Goal: Communication & Community: Answer question/provide support

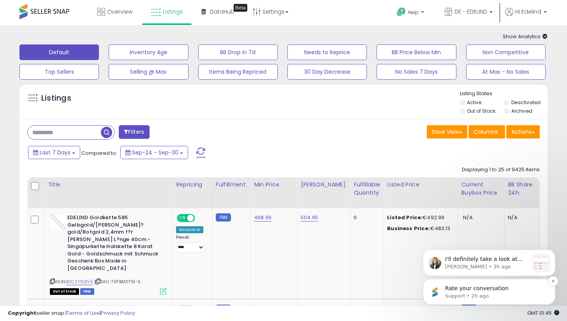
click at [471, 295] on p "Support • 2h ago" at bounding box center [495, 295] width 101 height 7
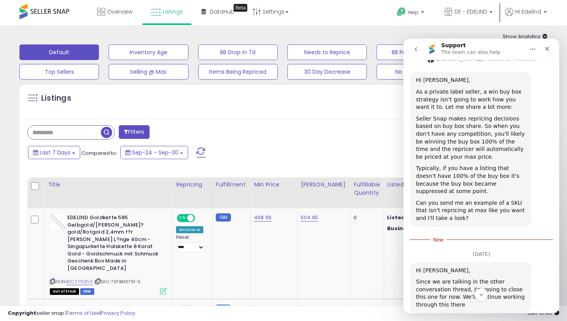
scroll to position [288, 0]
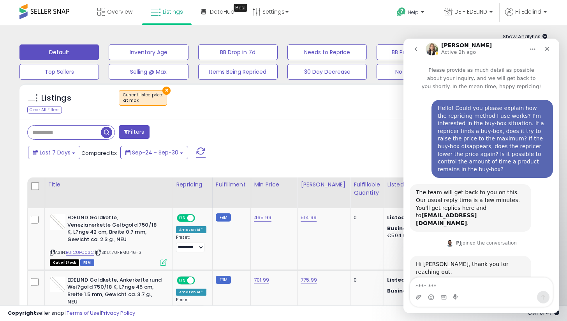
scroll to position [1, 0]
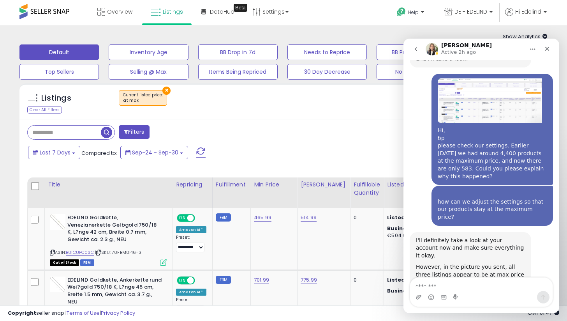
click at [468, 237] on div "I'll definitely take a look at your account now and make sure everything it oka…" at bounding box center [470, 248] width 109 height 23
click at [282, 115] on div "Listings Clear All Filters × at max Active" at bounding box center [283, 103] width 528 height 27
click at [416, 48] on icon "go back" at bounding box center [416, 49] width 6 height 6
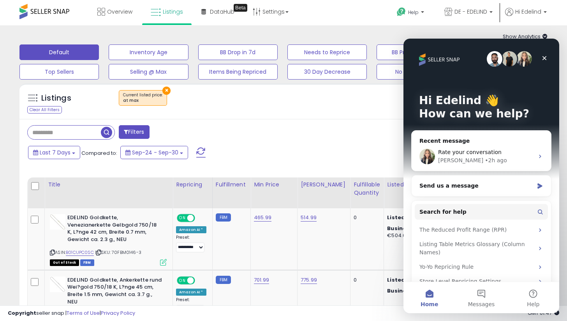
click at [345, 112] on div "Listings Clear All Filters × at max Active" at bounding box center [283, 103] width 528 height 27
click at [543, 59] on icon "Close" at bounding box center [545, 58] width 4 height 4
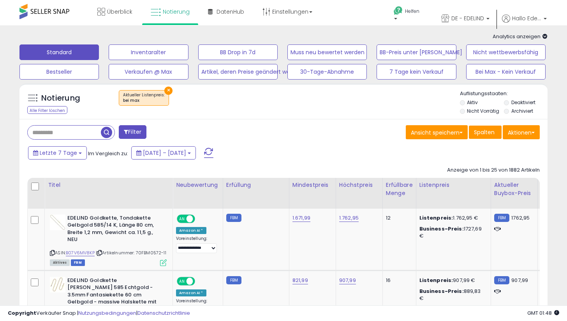
click at [487, 151] on div "Letzte 7 Tage Im Vergleich zu: 25. September – 1. Oktober" at bounding box center [282, 154] width 525 height 18
click at [414, 11] on font "Helfen" at bounding box center [412, 11] width 14 height 7
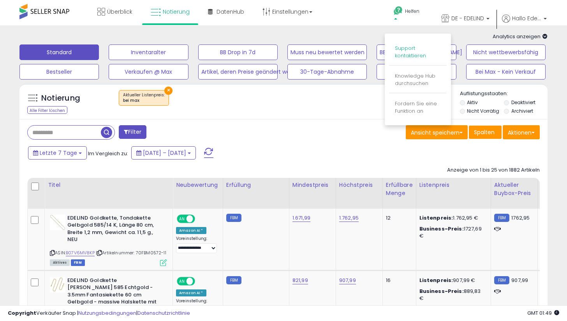
click at [403, 51] on font "Support kontaktieren" at bounding box center [410, 51] width 31 height 15
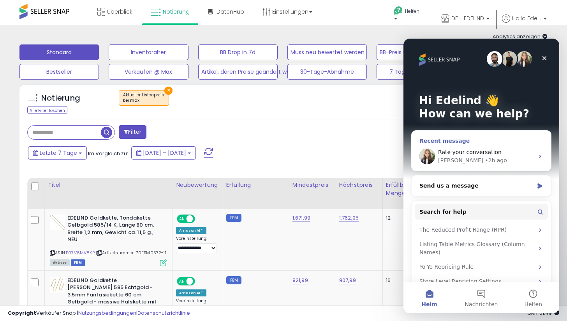
click at [454, 158] on div "Britney" at bounding box center [460, 160] width 45 height 8
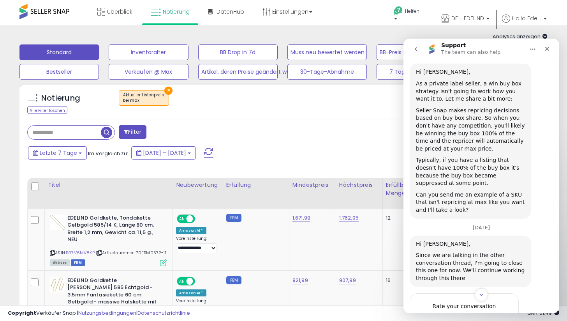
scroll to position [320, 0]
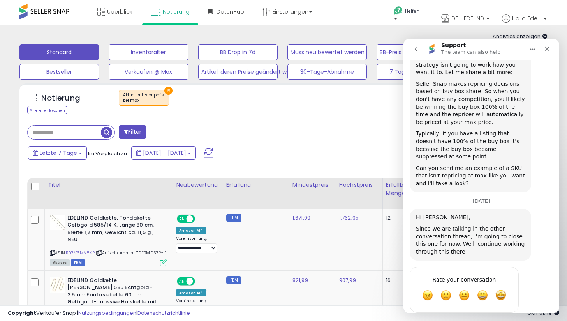
click at [416, 48] on icon "go back" at bounding box center [416, 49] width 2 height 4
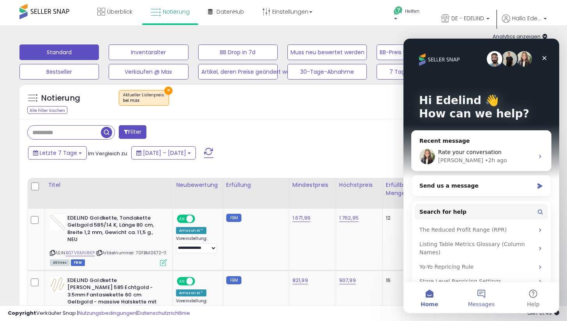
click at [486, 288] on button "Messages" at bounding box center [482, 297] width 52 height 31
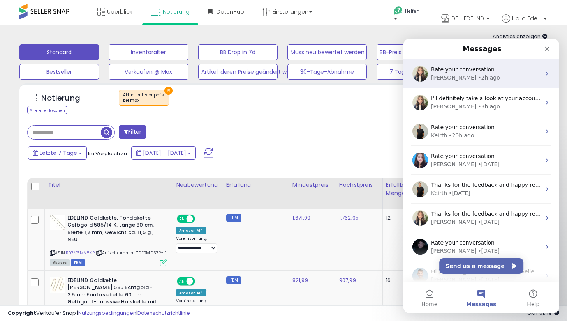
click at [489, 71] on div "Rate your conversation" at bounding box center [486, 69] width 110 height 8
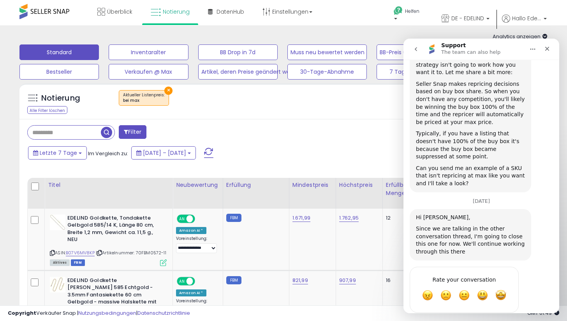
scroll to position [320, 0]
click at [412, 56] on button "go back" at bounding box center [416, 49] width 15 height 15
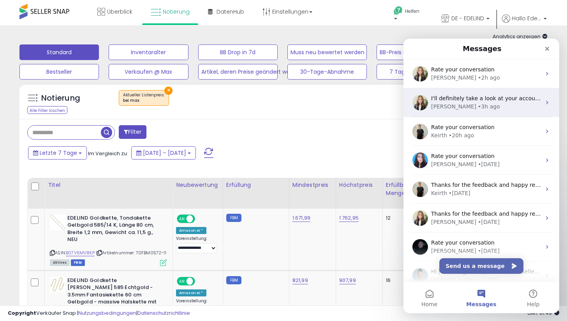
click at [478, 104] on div "• 3h ago" at bounding box center [489, 106] width 22 height 8
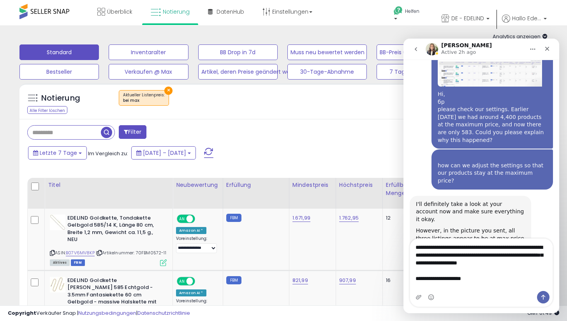
scroll to position [1034, 0]
type textarea "**********"
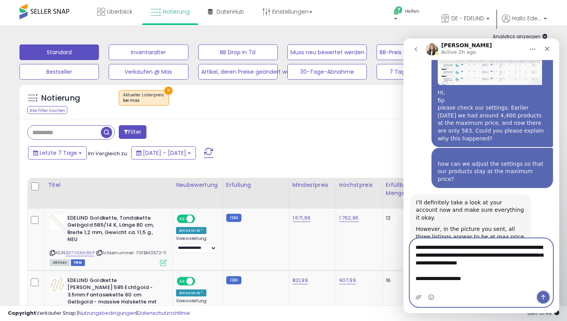
click at [543, 296] on icon "Send a message…" at bounding box center [544, 297] width 4 height 5
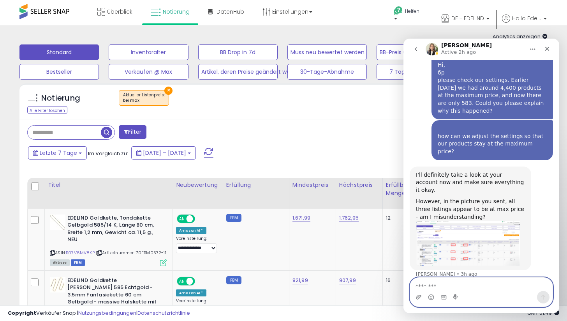
scroll to position [1074, 0]
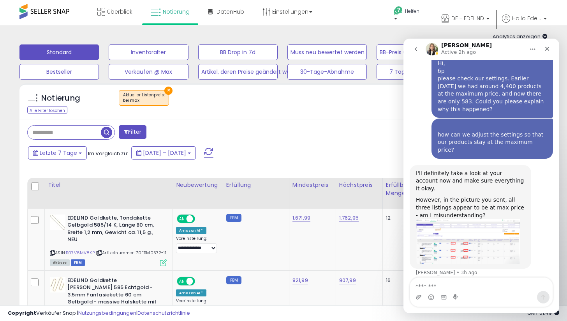
click at [348, 111] on div "Notierung Alle Filter löschen × bei max" at bounding box center [283, 103] width 528 height 27
click at [550, 49] on icon "Close" at bounding box center [547, 49] width 6 height 6
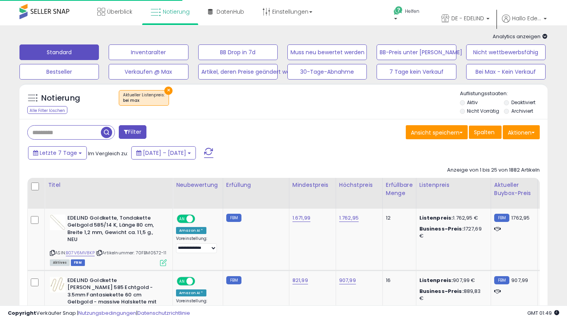
scroll to position [1218, 0]
